Goal: Check status: Check status

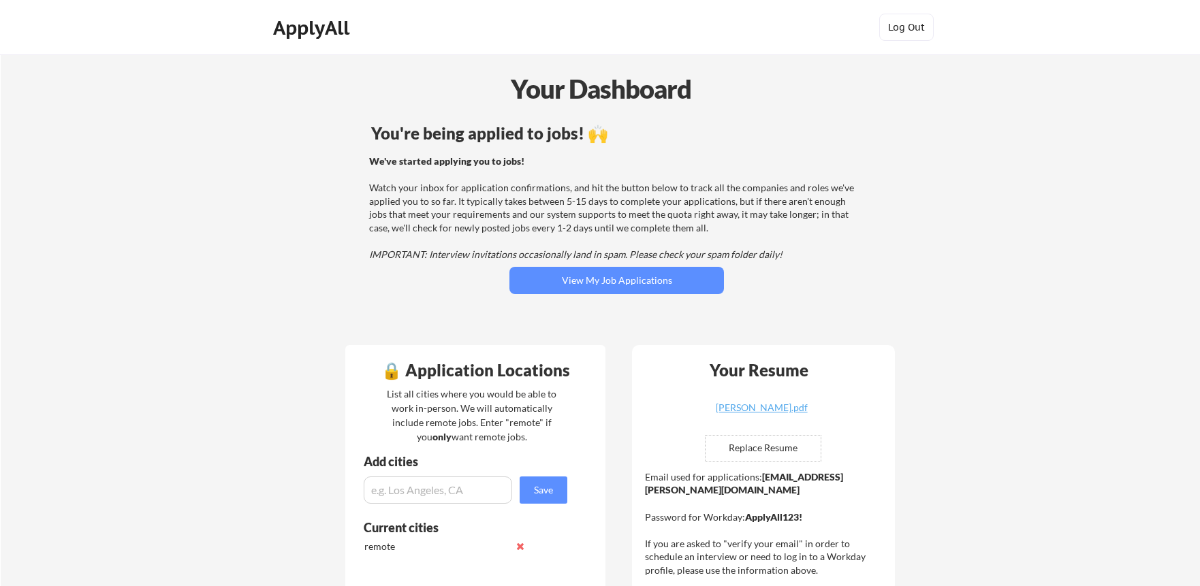
click at [682, 274] on button "View My Job Applications" at bounding box center [616, 280] width 214 height 27
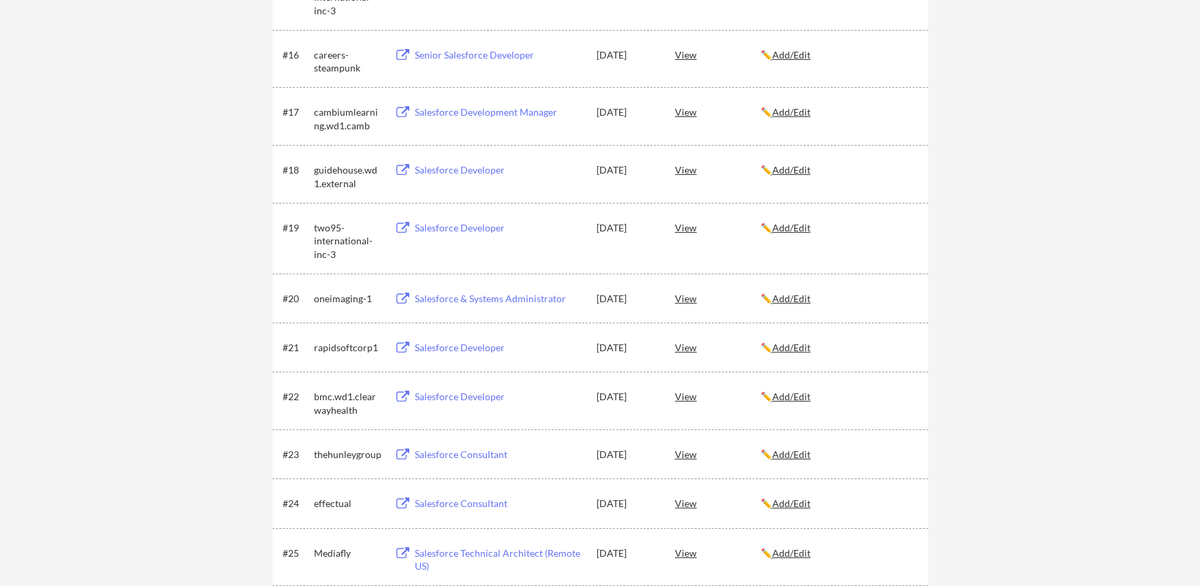
scroll to position [1497, 0]
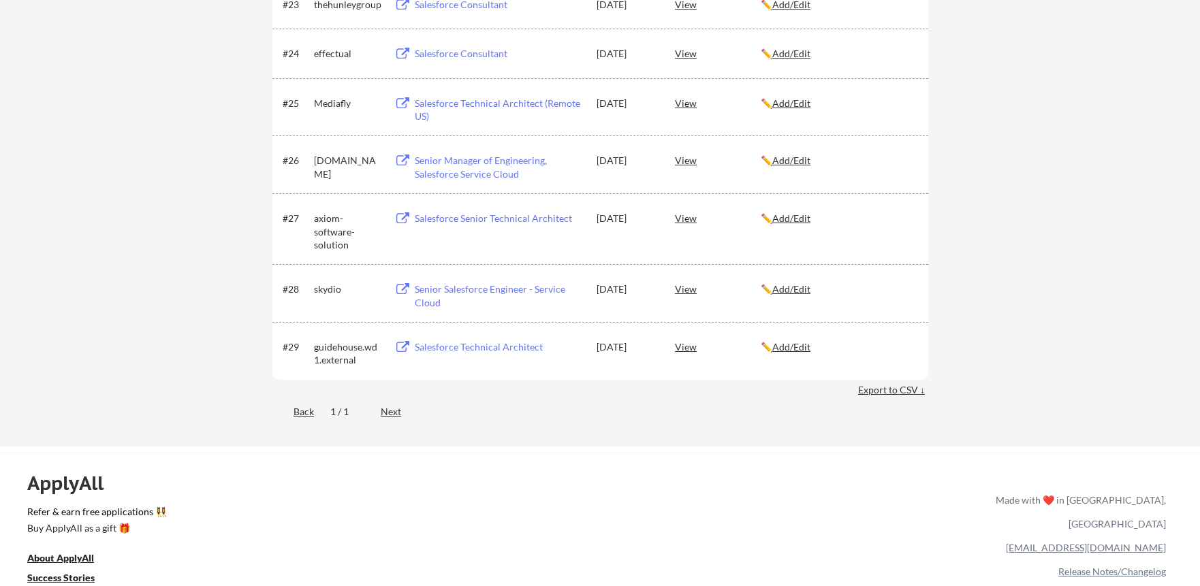
click at [663, 349] on div "#29 guidehouse.wd1.external Salesforce Technical Architect [DATE] View ✏️ Add/E…" at bounding box center [599, 350] width 633 height 33
click at [665, 348] on div "#29 guidehouse.wd1.external Salesforce Technical Architect [DATE] View ✏️ Add/E…" at bounding box center [599, 350] width 633 height 33
click at [682, 346] on div "View" at bounding box center [718, 346] width 86 height 25
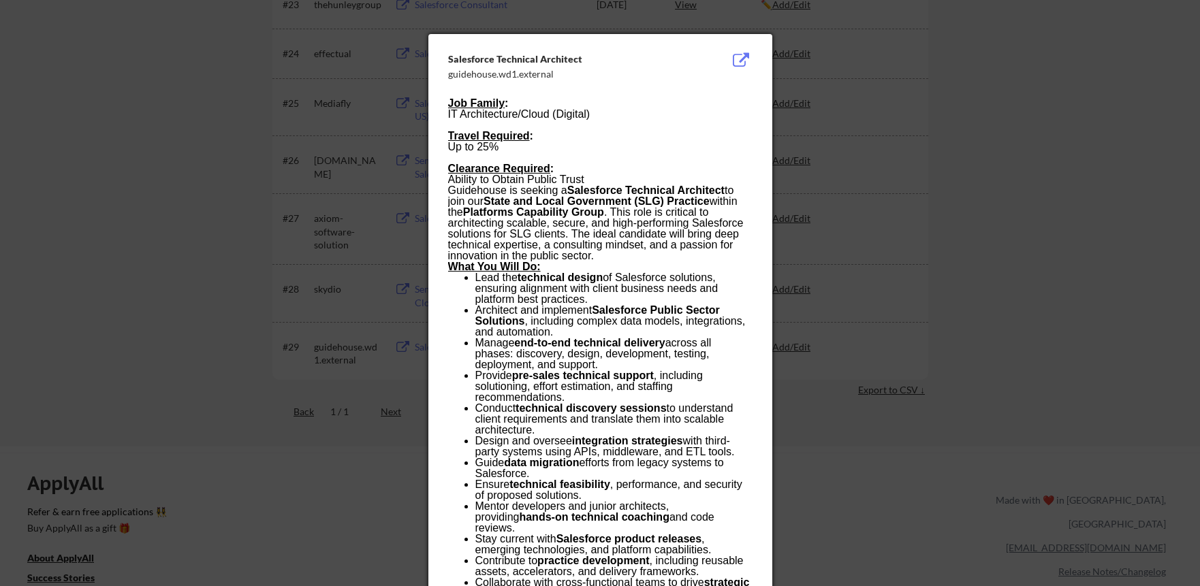
click at [361, 221] on div at bounding box center [600, 293] width 1200 height 586
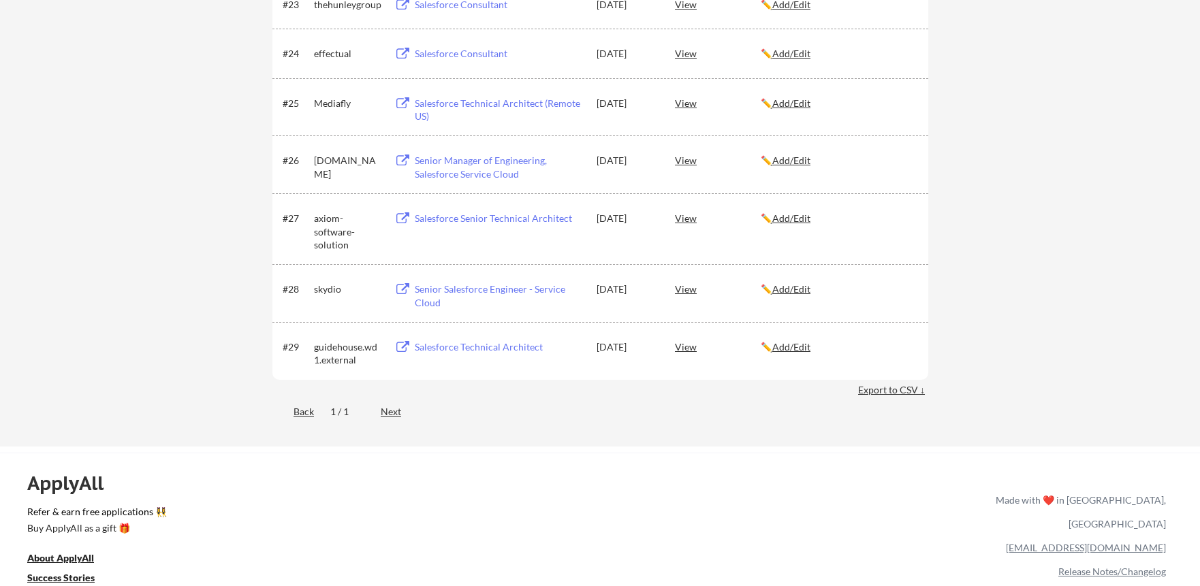
click at [673, 346] on div "#29 guidehouse.wd1.external Salesforce Technical Architect [DATE] View ✏️ Add/E…" at bounding box center [599, 350] width 633 height 33
click at [678, 347] on div "View" at bounding box center [718, 346] width 86 height 25
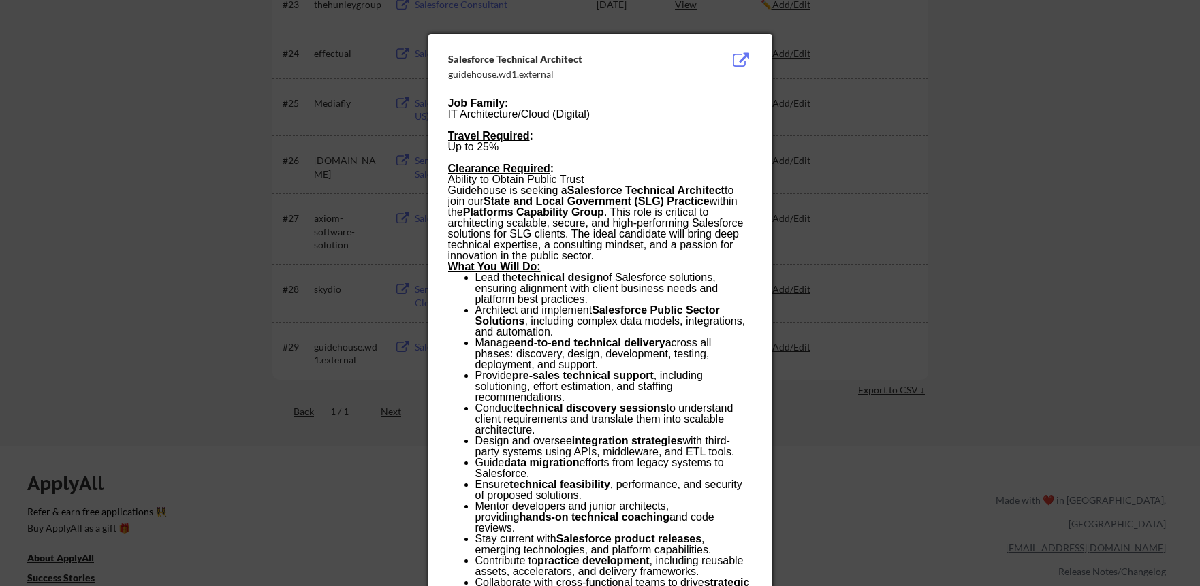
click at [214, 290] on div at bounding box center [600, 293] width 1200 height 586
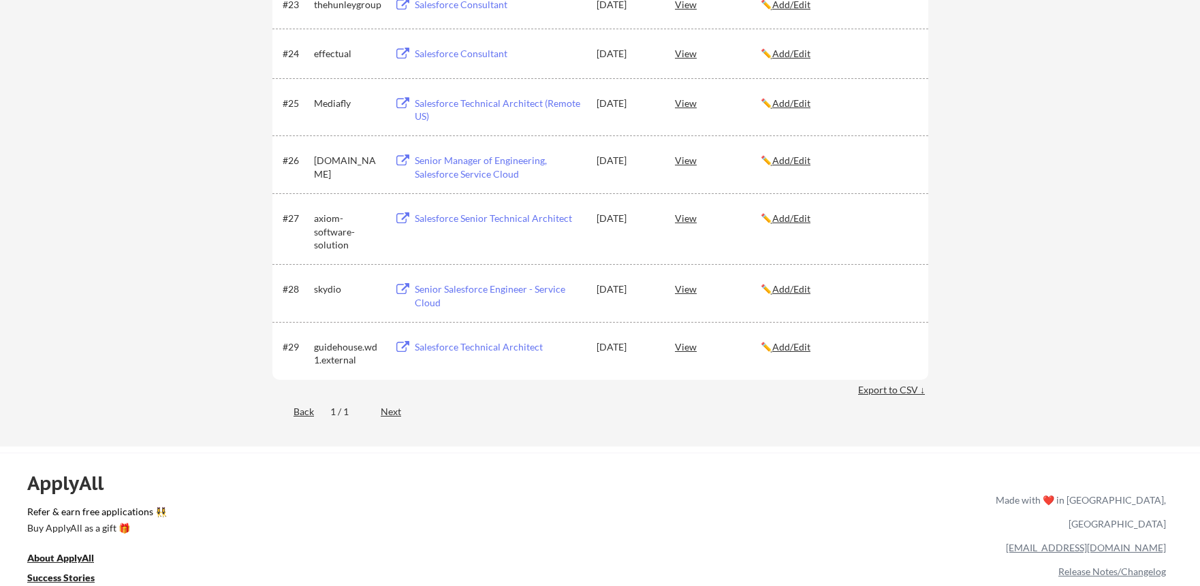
click at [688, 294] on div "View" at bounding box center [718, 288] width 86 height 25
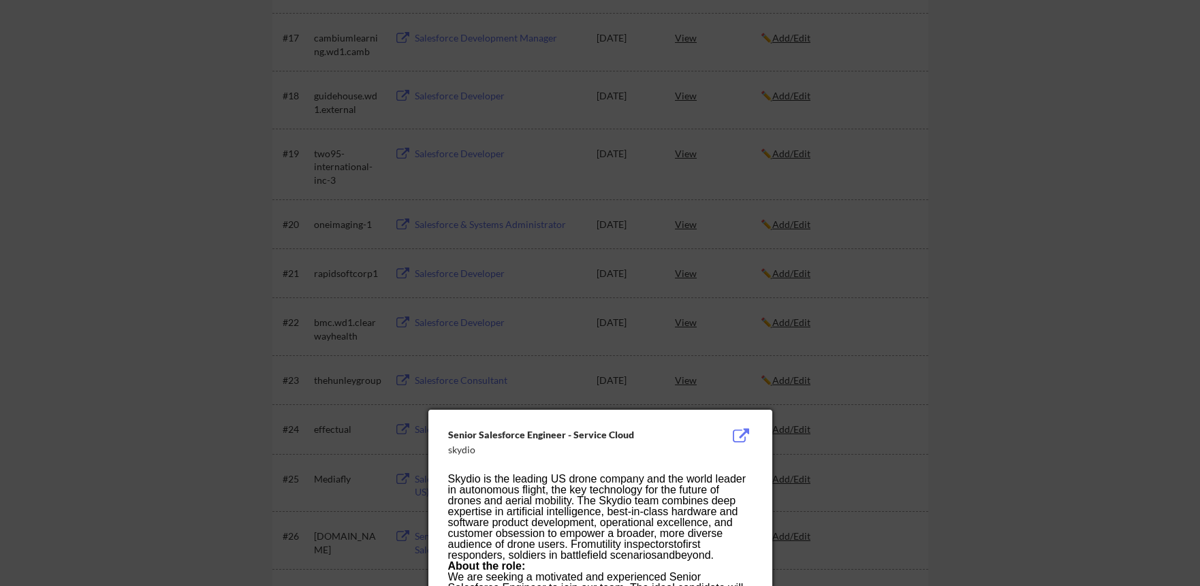
scroll to position [961, 0]
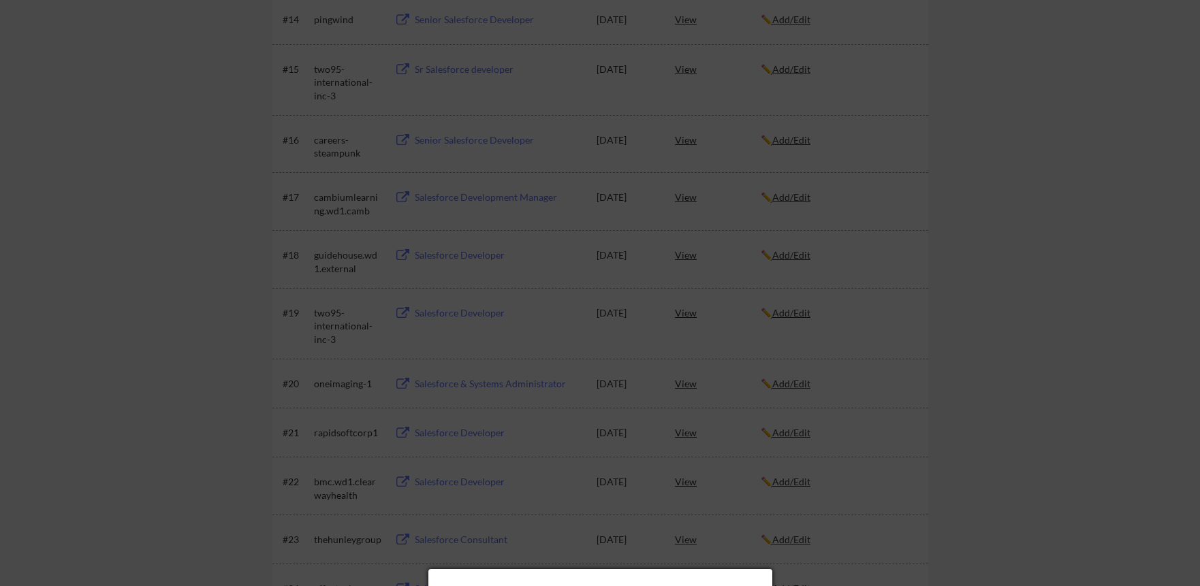
click at [685, 296] on div at bounding box center [600, 293] width 1200 height 586
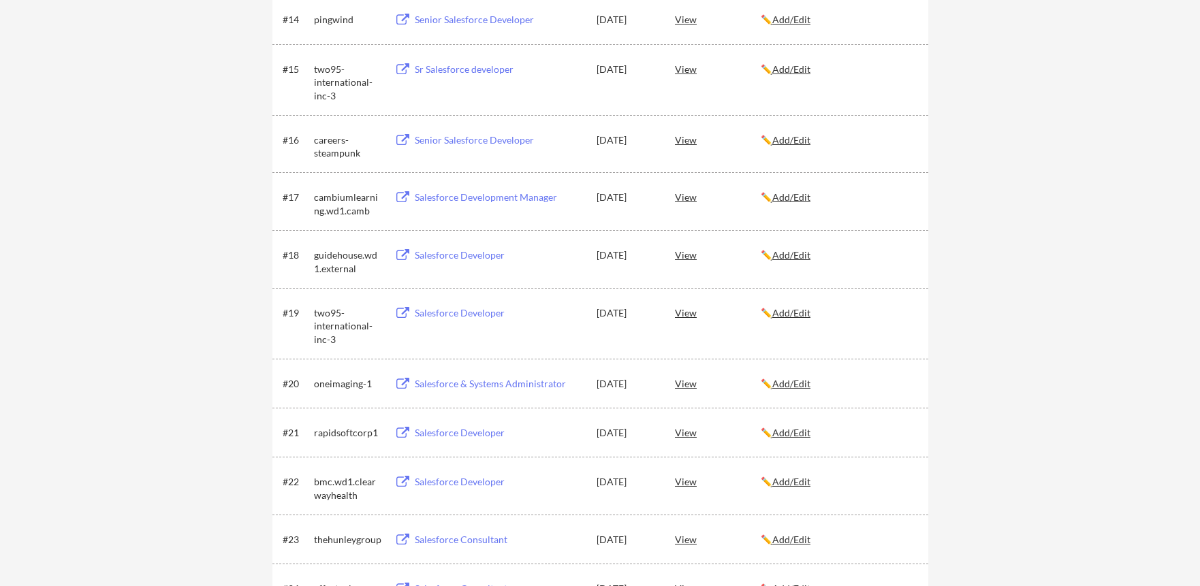
click at [686, 312] on div "View" at bounding box center [718, 312] width 86 height 25
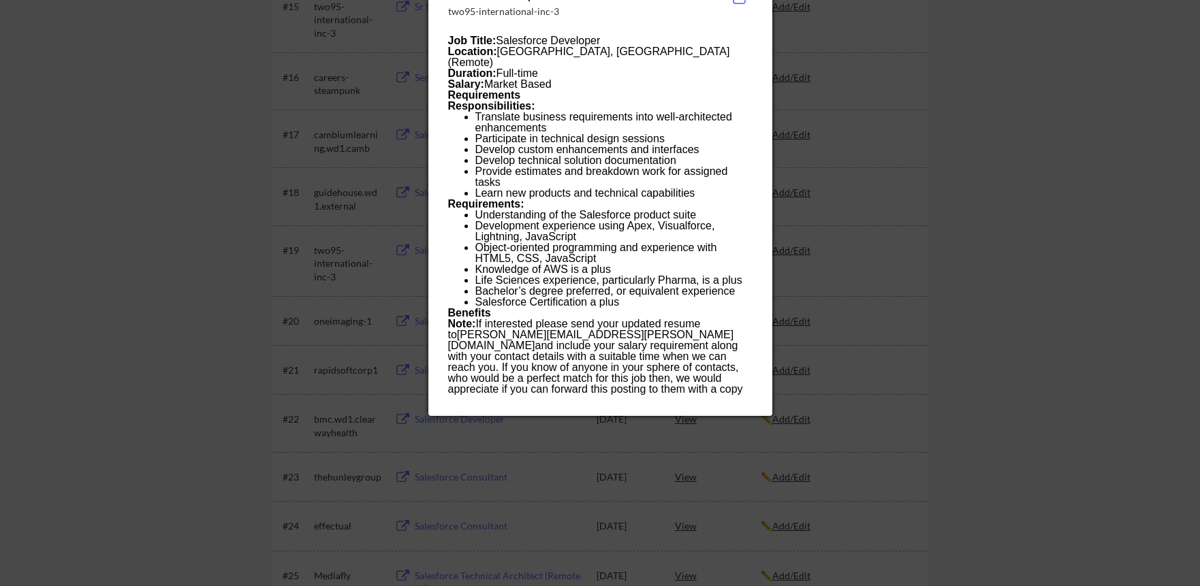
scroll to position [1037, 0]
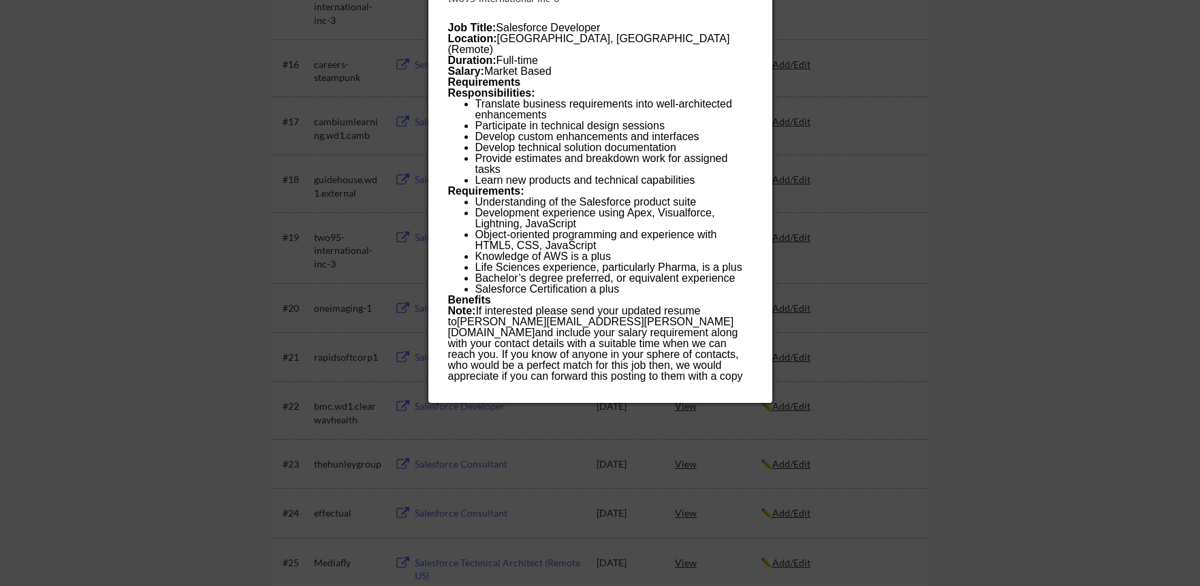
click at [679, 488] on div at bounding box center [600, 293] width 1200 height 586
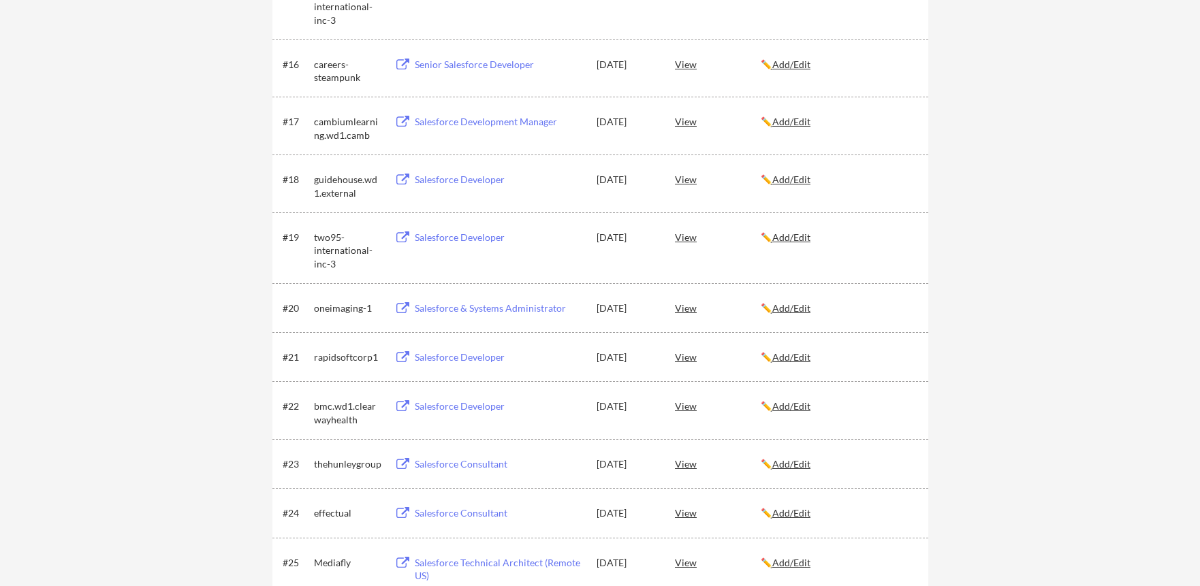
click at [684, 351] on div "View" at bounding box center [718, 357] width 86 height 25
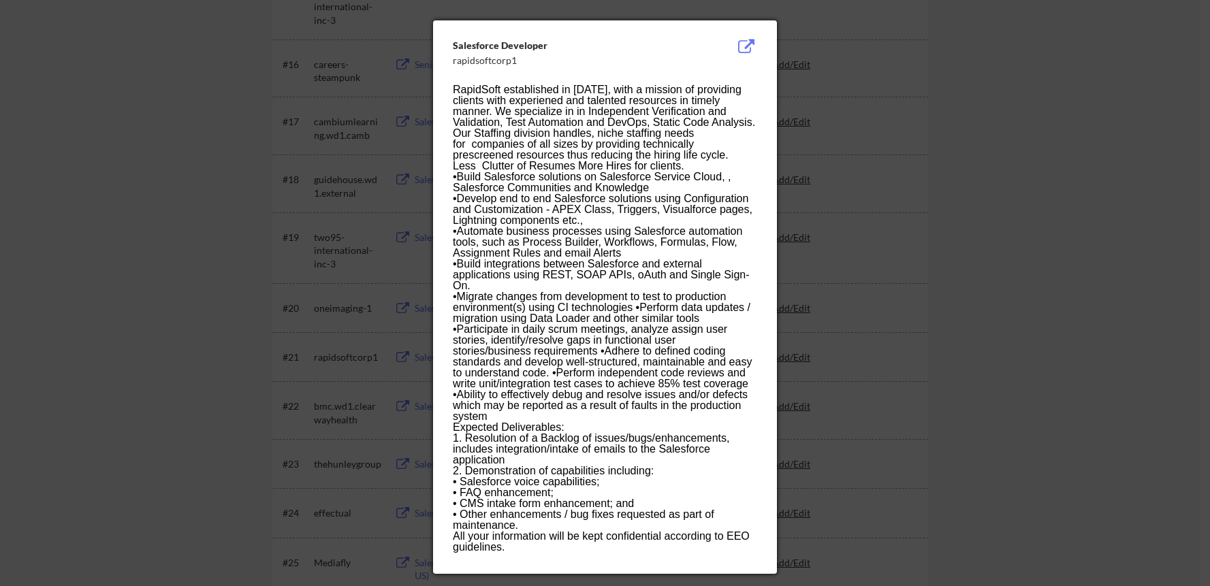
click at [684, 351] on p "•Build Salesforce solutions on Salesforce Service Cloud, , Salesforce Communiti…" at bounding box center [605, 297] width 304 height 251
click at [908, 313] on div at bounding box center [605, 293] width 1210 height 586
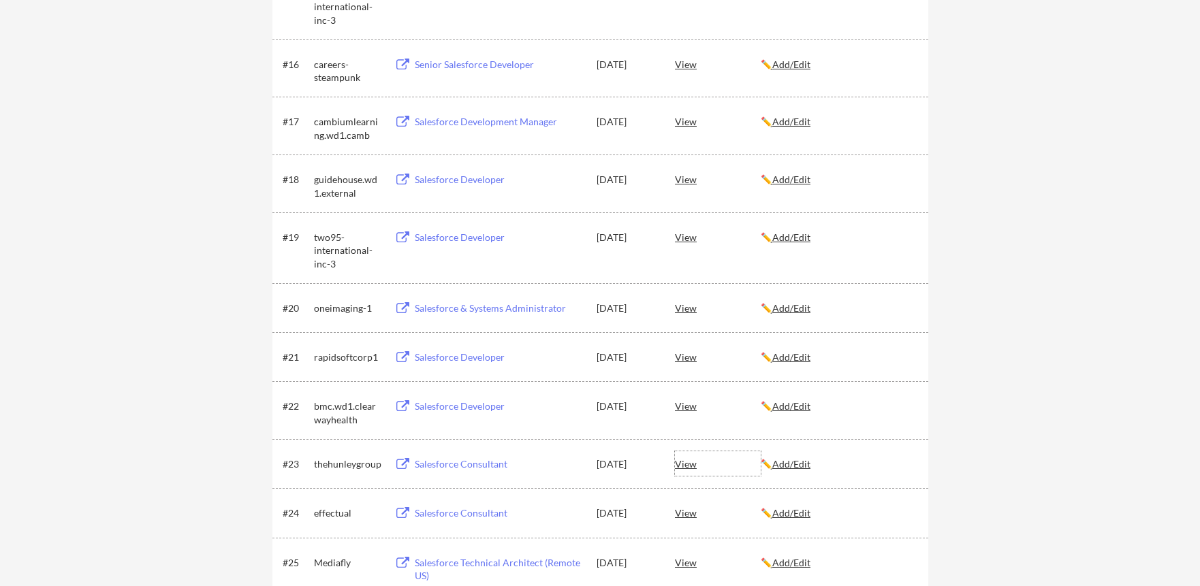
click at [681, 464] on div "View" at bounding box center [718, 463] width 86 height 25
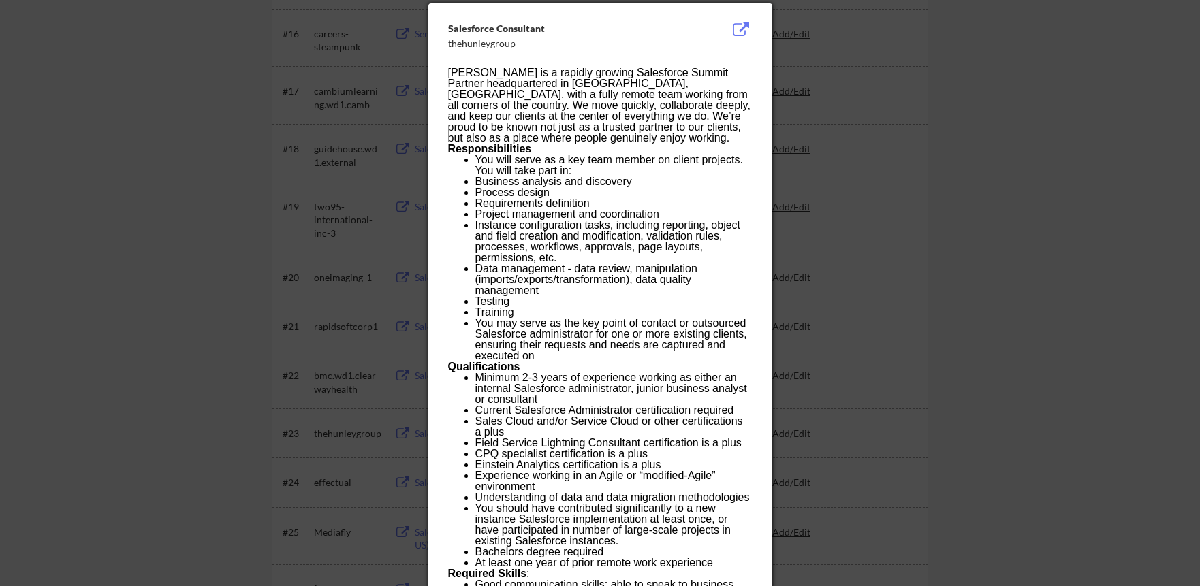
scroll to position [1006, 0]
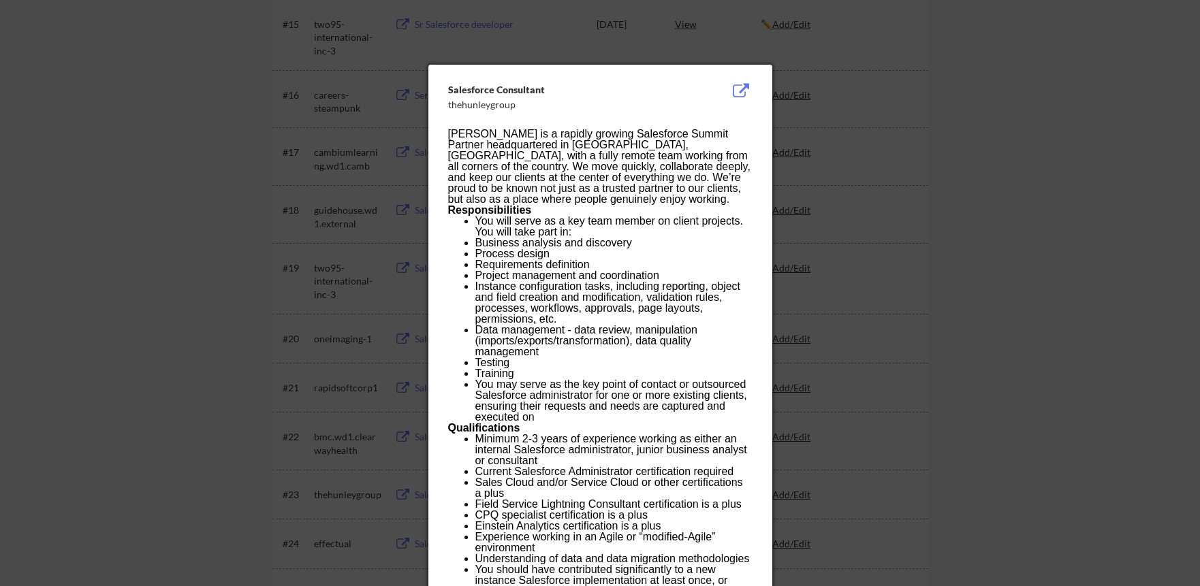
click at [886, 229] on div at bounding box center [600, 293] width 1200 height 586
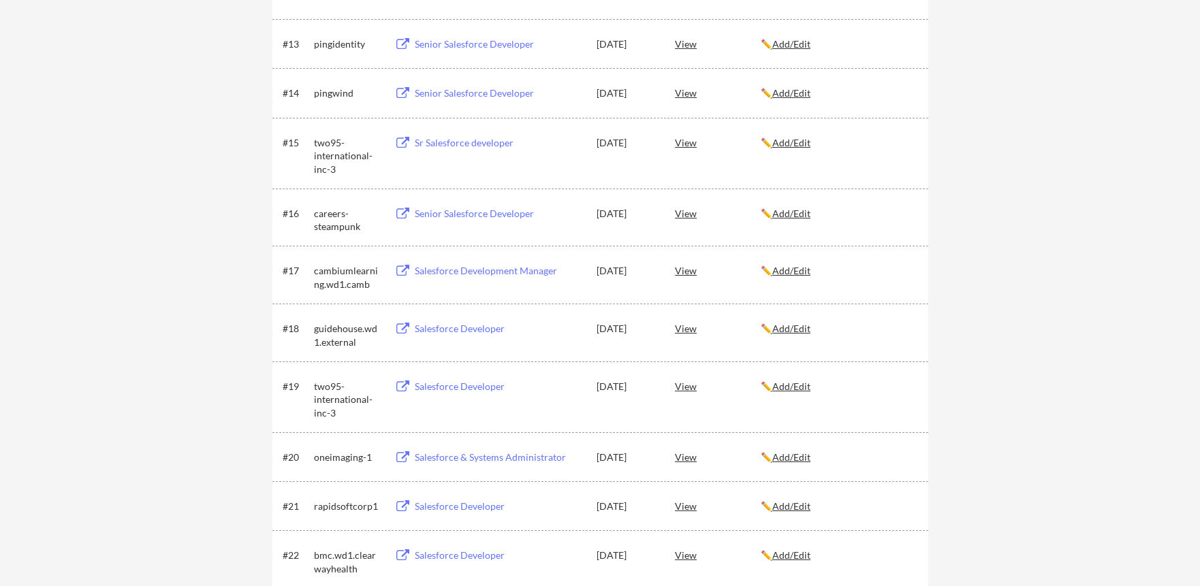
scroll to position [887, 0]
click at [678, 142] on div "View" at bounding box center [718, 143] width 86 height 25
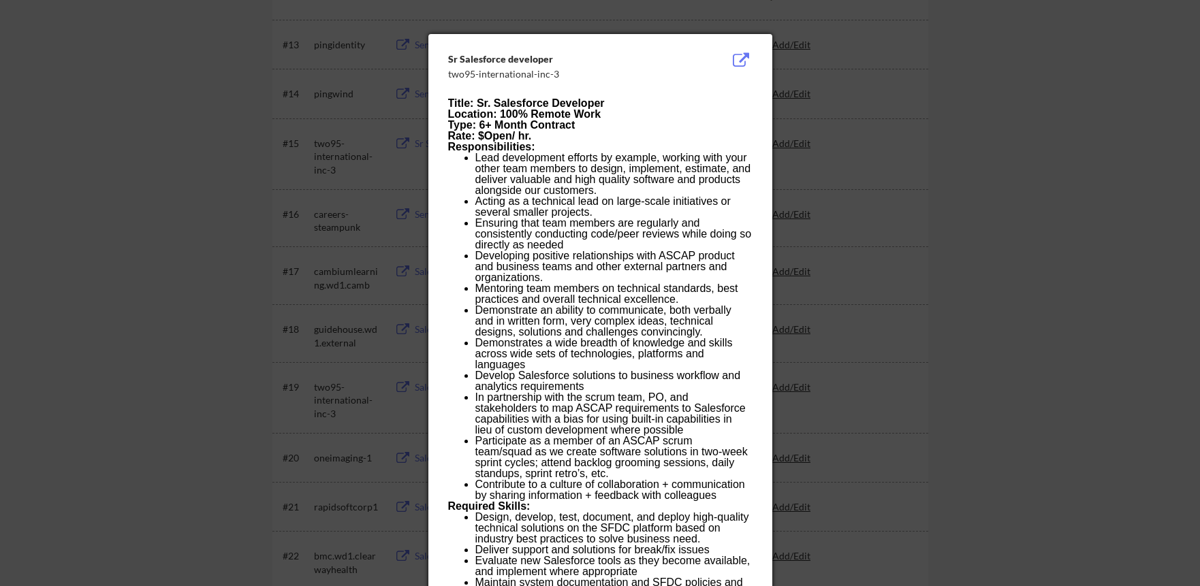
click at [678, 142] on p "Responsibilities:" at bounding box center [600, 147] width 304 height 11
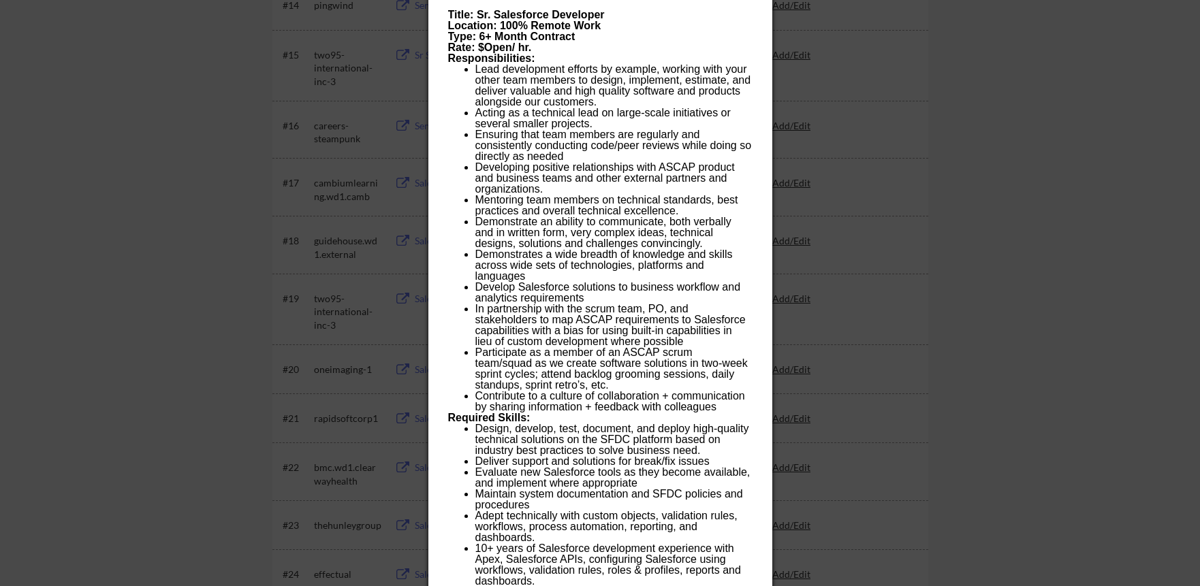
scroll to position [874, 0]
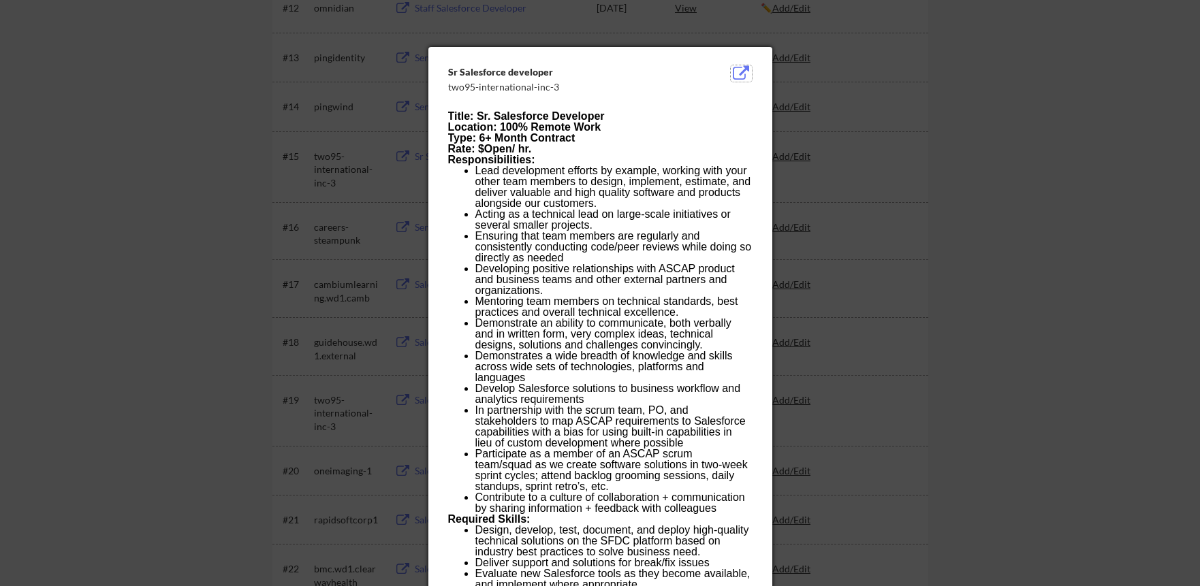
click at [739, 74] on button at bounding box center [741, 73] width 21 height 16
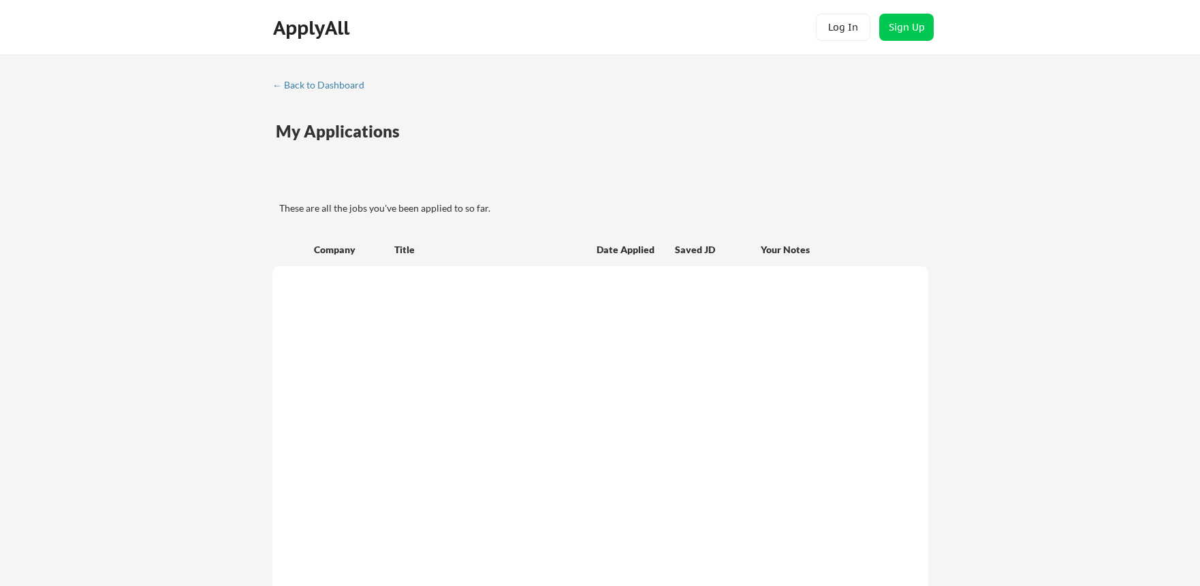
scroll to position [874, 0]
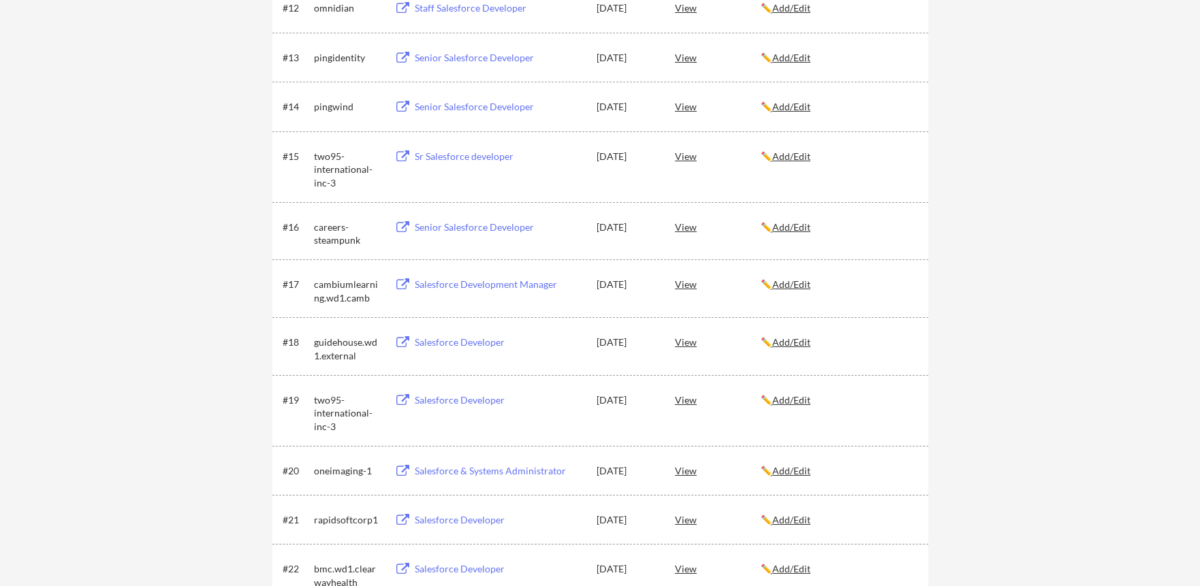
click at [688, 246] on div "#16 careers-steampunk Senior Salesforce Developer Oct 5, 2025 View ✏️ Add/Edit" at bounding box center [599, 230] width 633 height 33
click at [686, 231] on div "View" at bounding box center [718, 226] width 86 height 25
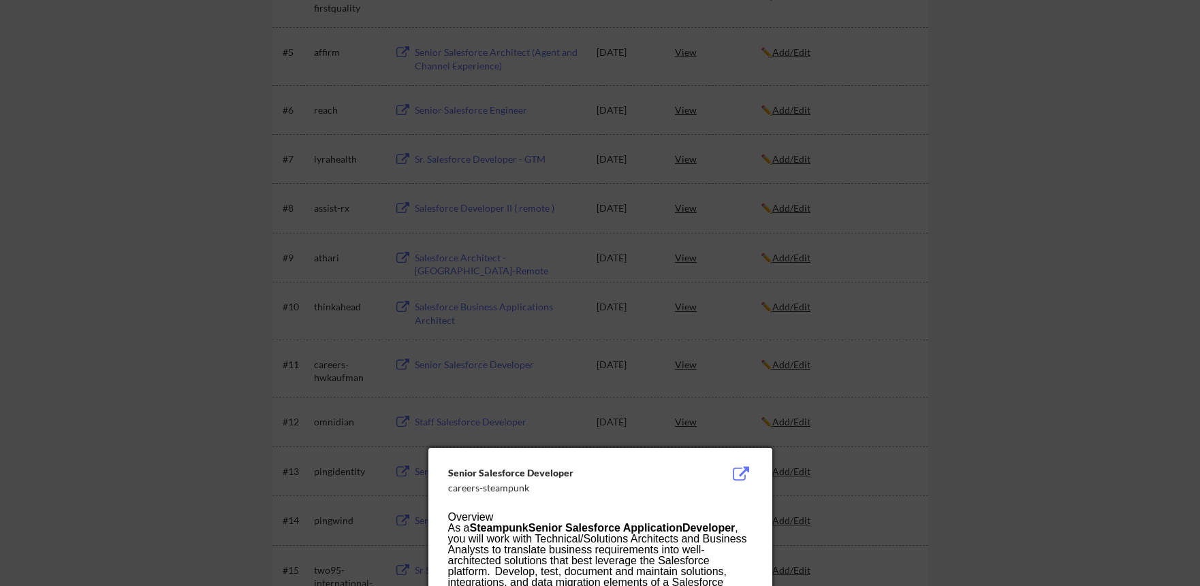
scroll to position [458, 0]
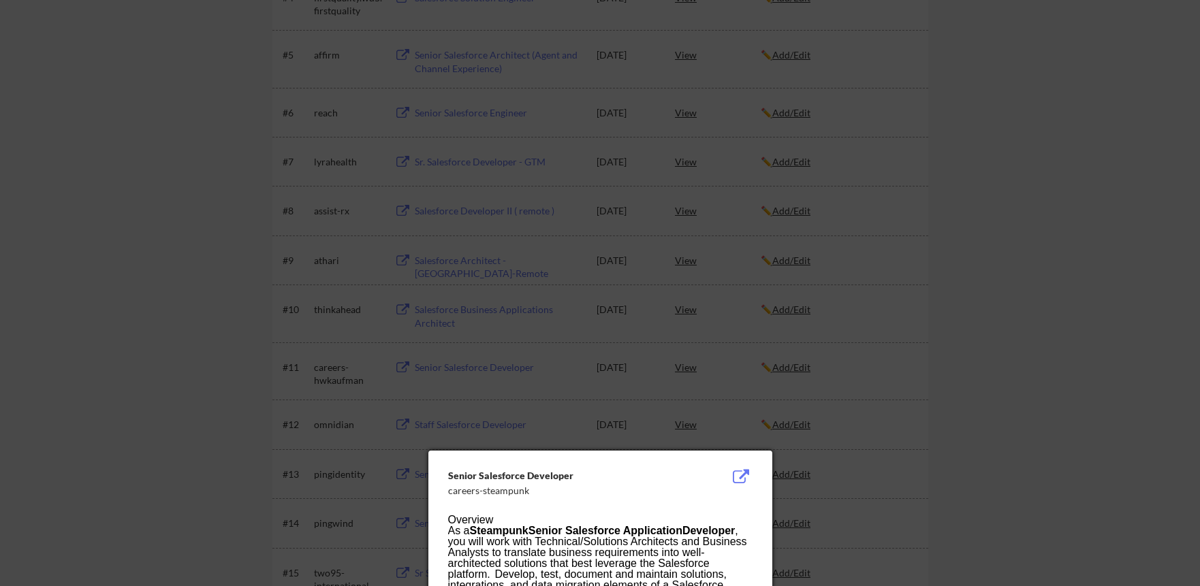
click at [685, 323] on div at bounding box center [600, 293] width 1200 height 586
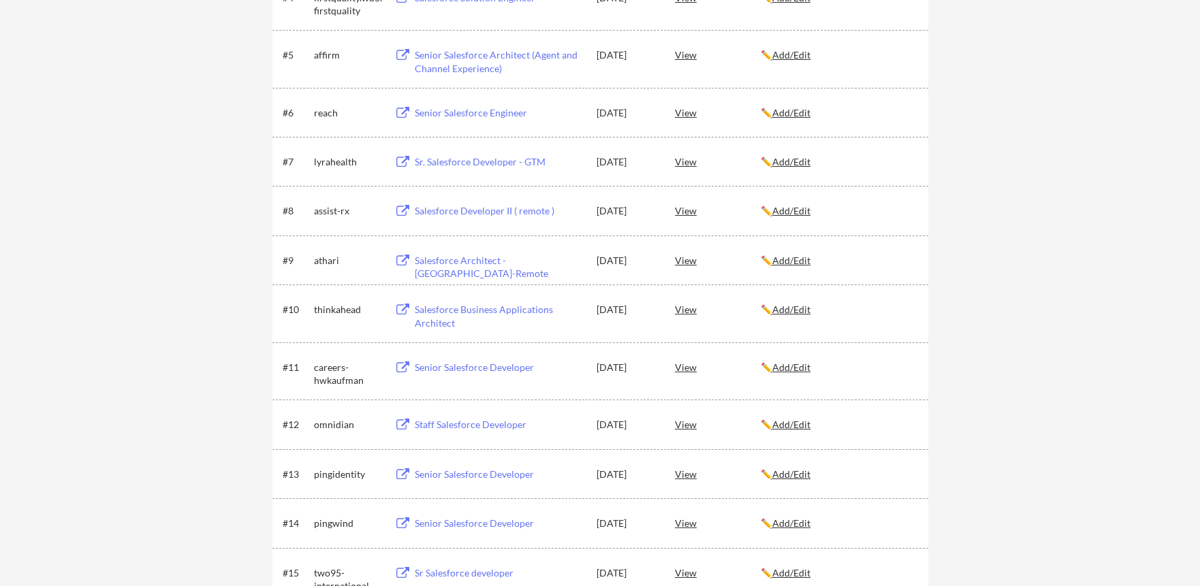
click at [687, 311] on div "View" at bounding box center [718, 309] width 86 height 25
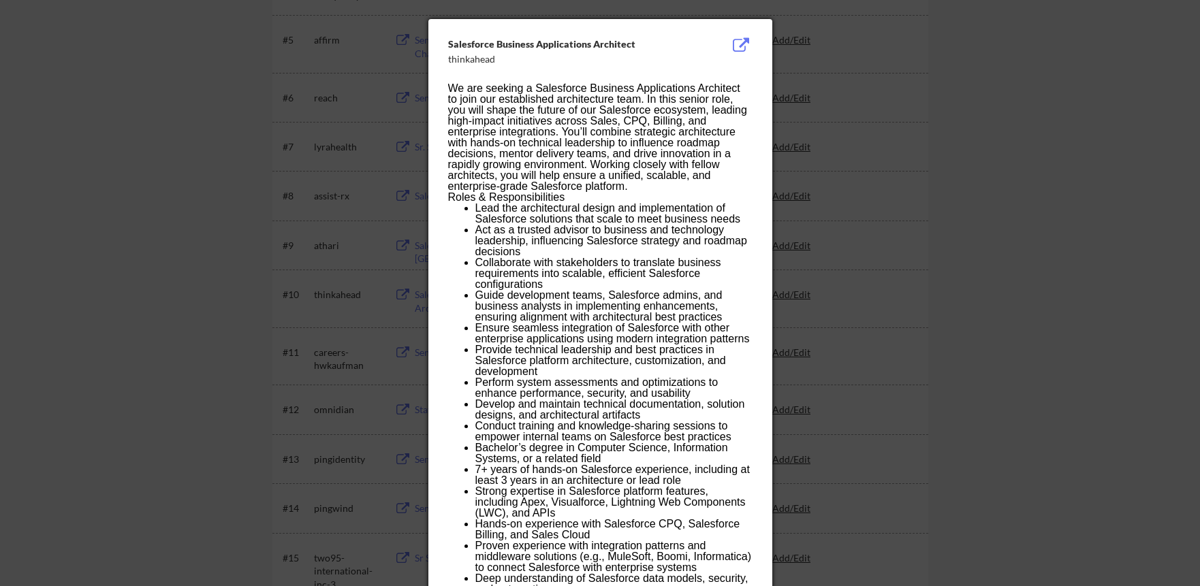
scroll to position [343, 0]
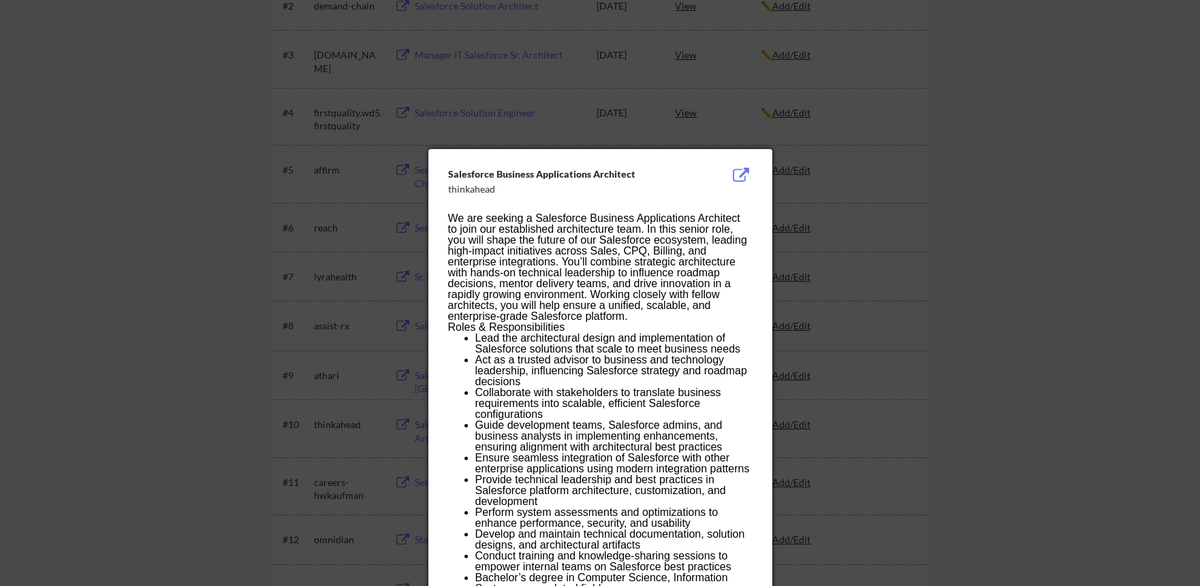
click at [685, 123] on div at bounding box center [600, 293] width 1200 height 586
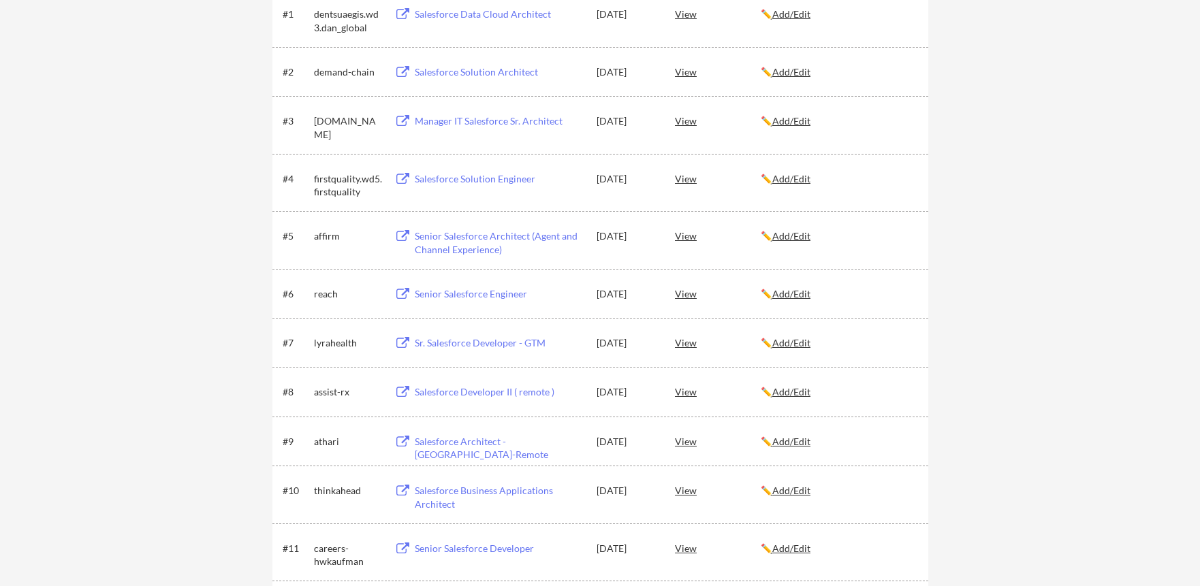
scroll to position [274, 0]
click at [690, 176] on div "View" at bounding box center [718, 181] width 86 height 25
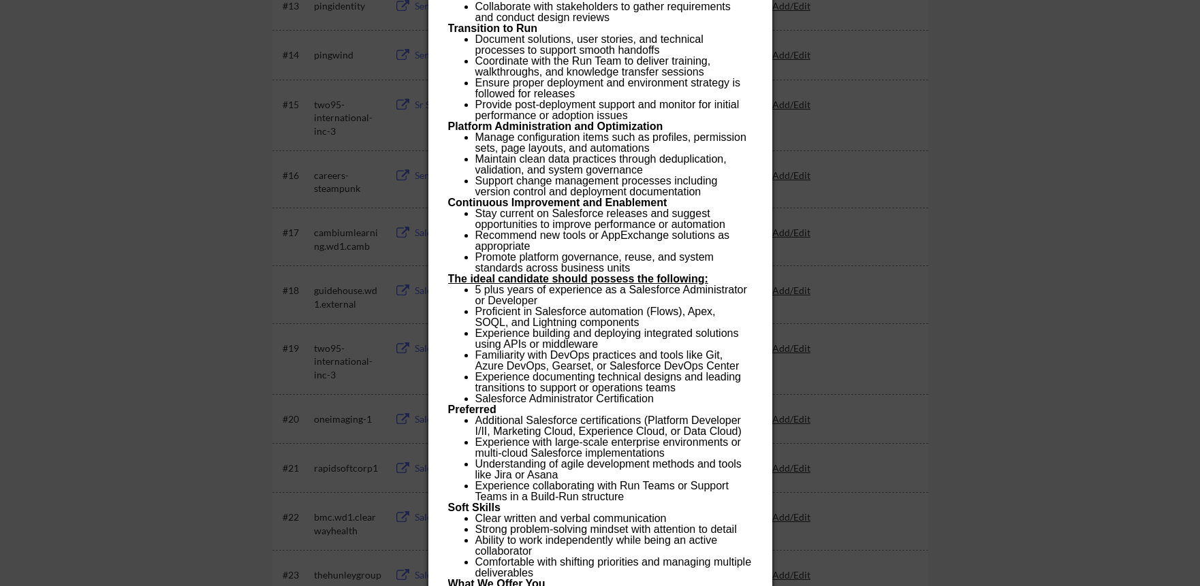
scroll to position [985, 0]
